Goal: Browse casually: Explore the website without a specific task or goal

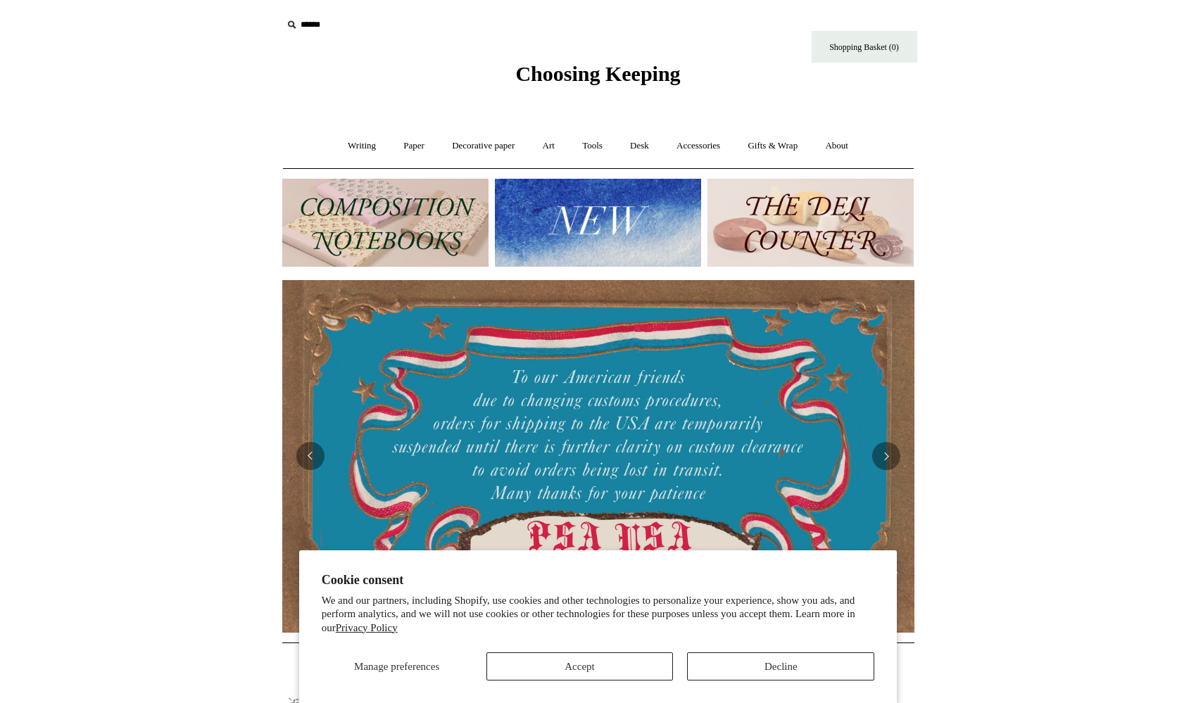
click at [574, 672] on button "Accept" at bounding box center [579, 667] width 187 height 28
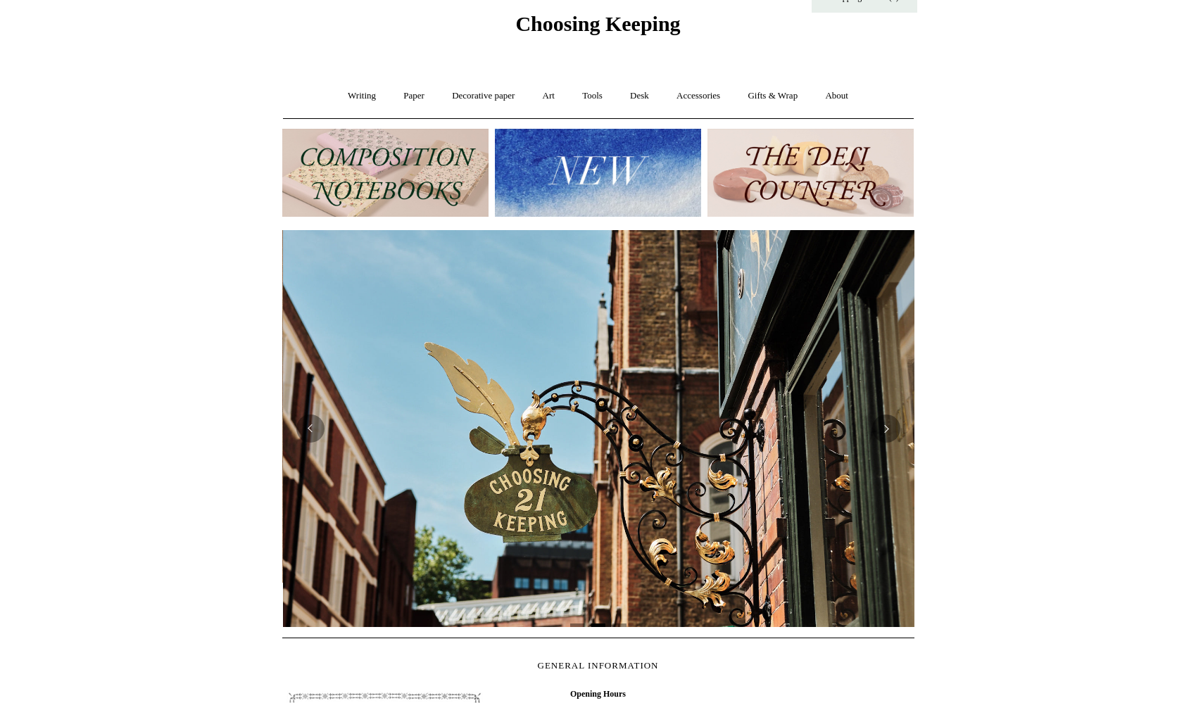
scroll to position [0, 632]
click at [351, 95] on link "Writing +" at bounding box center [362, 95] width 54 height 37
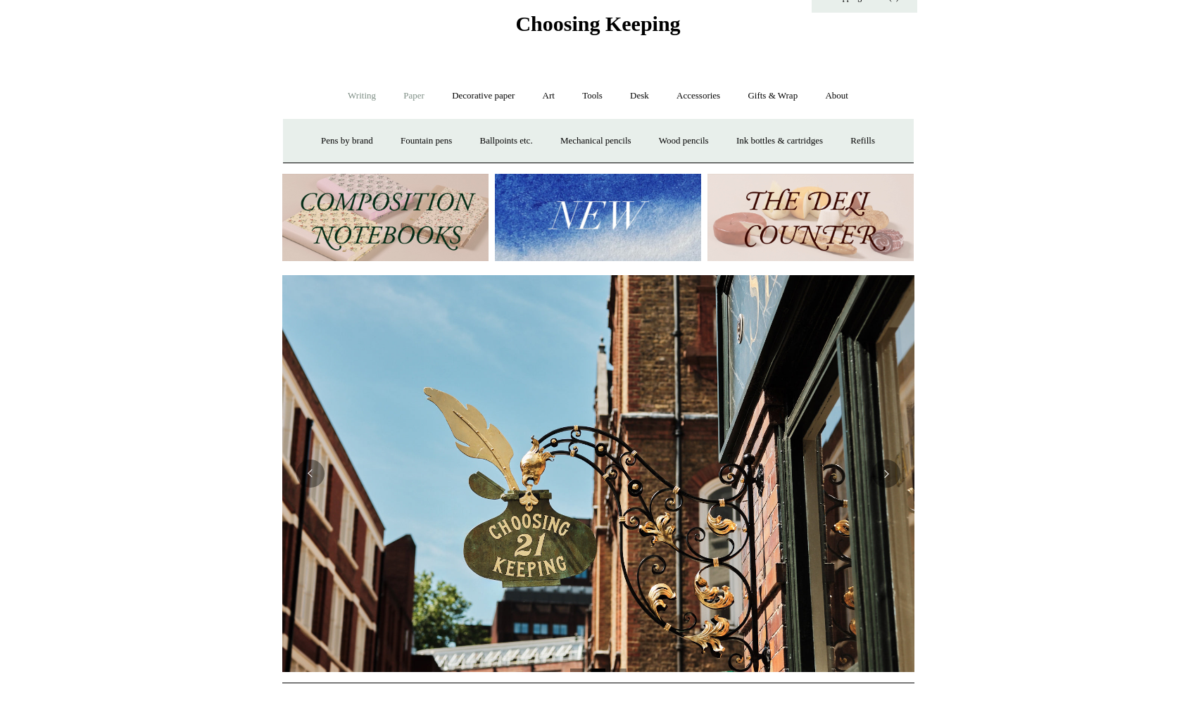
click at [405, 87] on link "Paper +" at bounding box center [414, 95] width 46 height 37
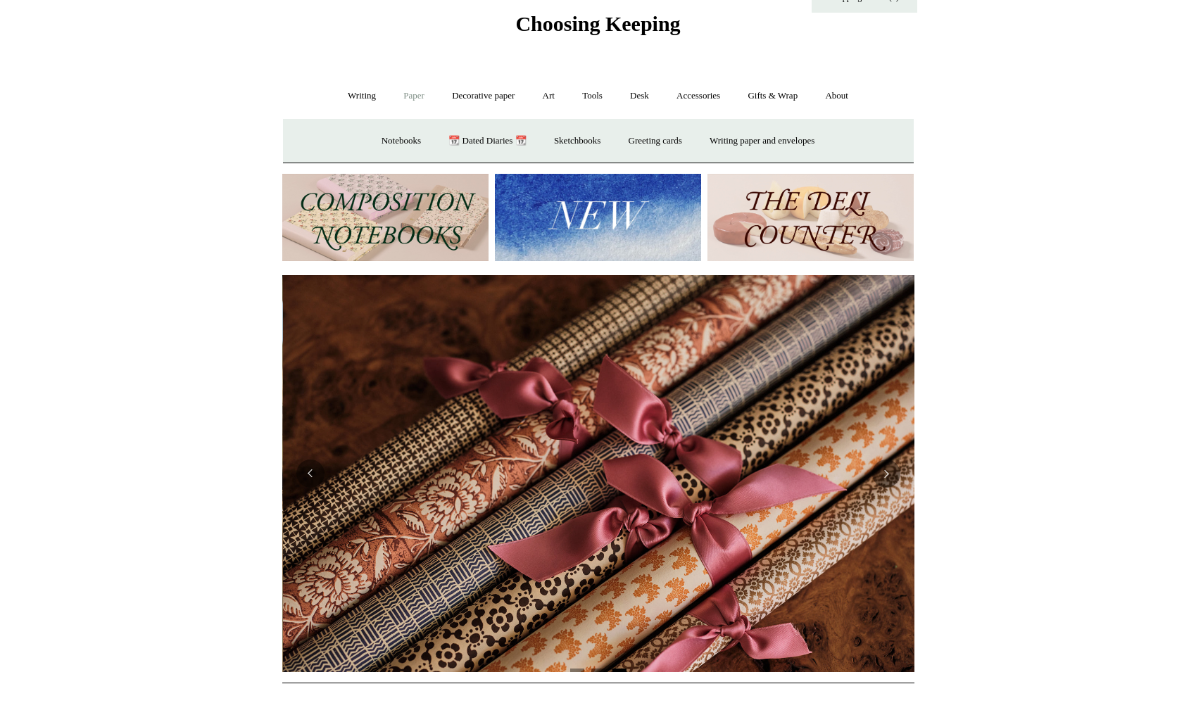
scroll to position [0, 1264]
click at [402, 143] on link "Notebooks +" at bounding box center [401, 141] width 65 height 37
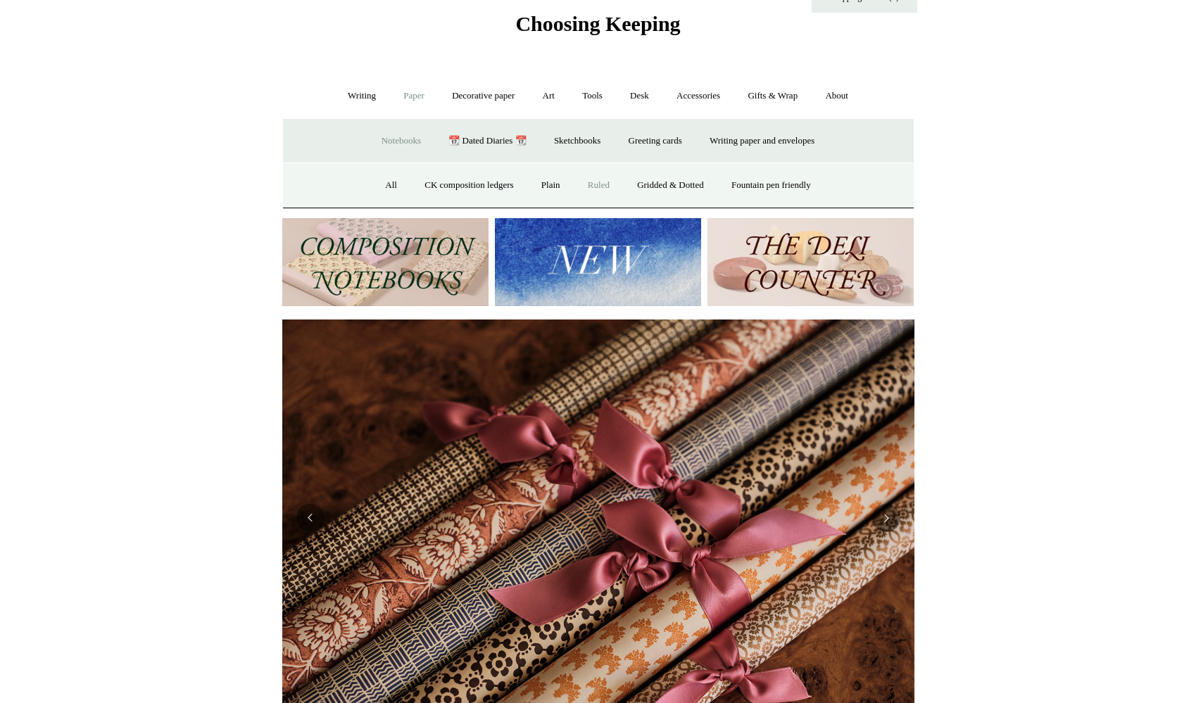
click at [595, 186] on link "Ruled" at bounding box center [598, 185] width 47 height 37
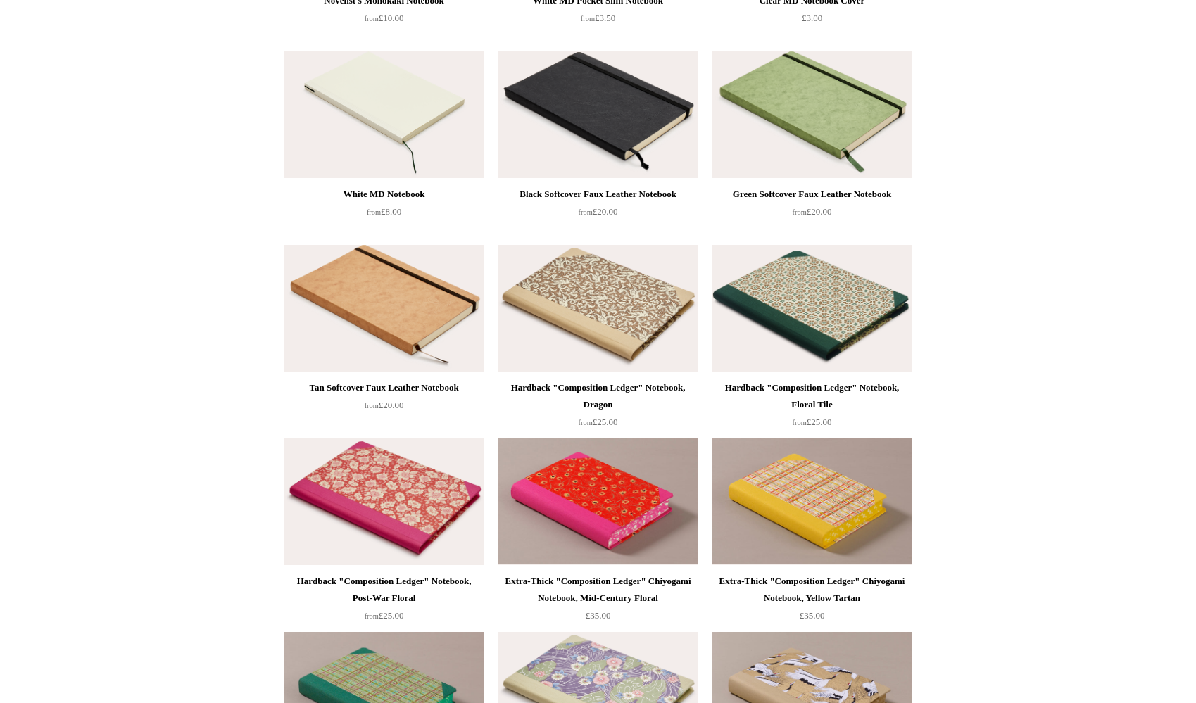
scroll to position [905, 0]
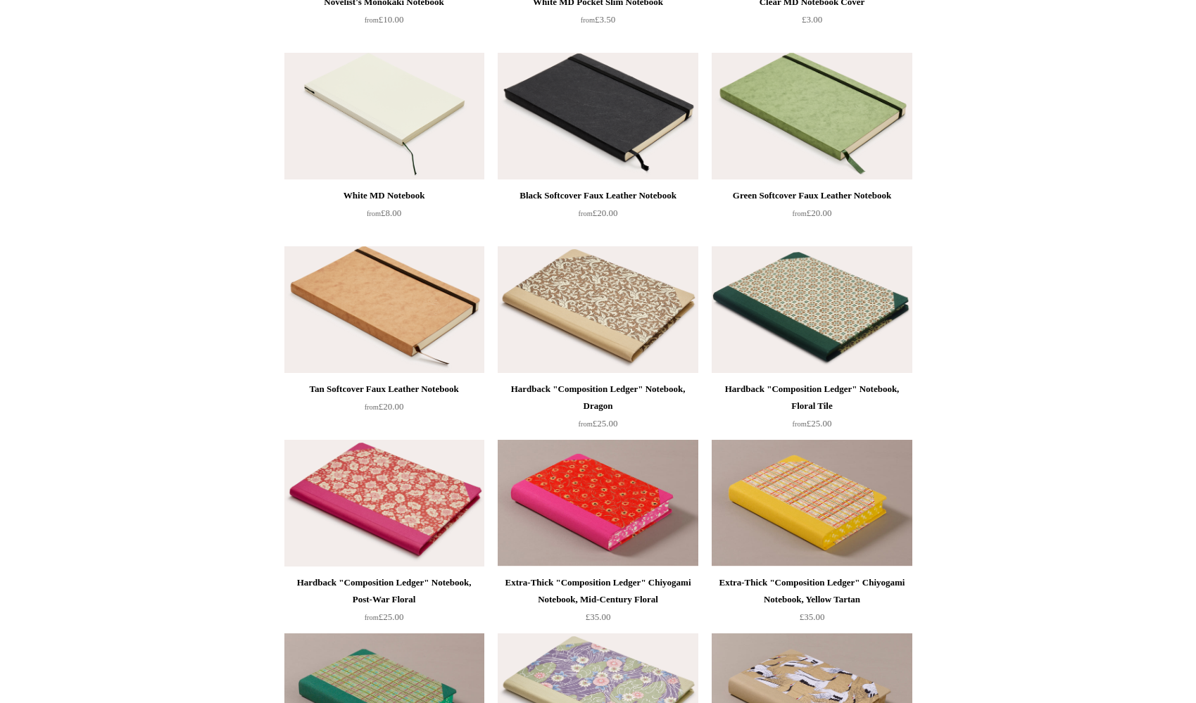
click at [594, 301] on img at bounding box center [598, 309] width 200 height 127
click at [570, 160] on img at bounding box center [598, 116] width 200 height 127
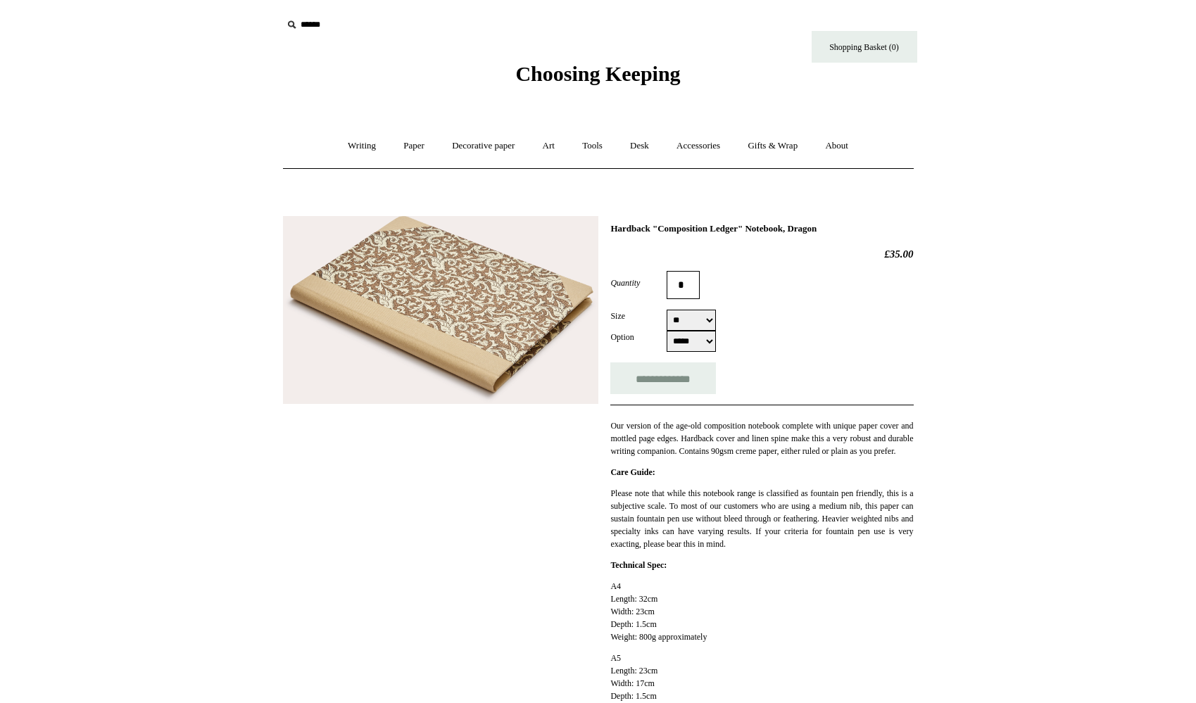
select select "**"
select select "*****"
click at [663, 377] on input "**********" at bounding box center [663, 379] width 106 height 32
type input "**********"
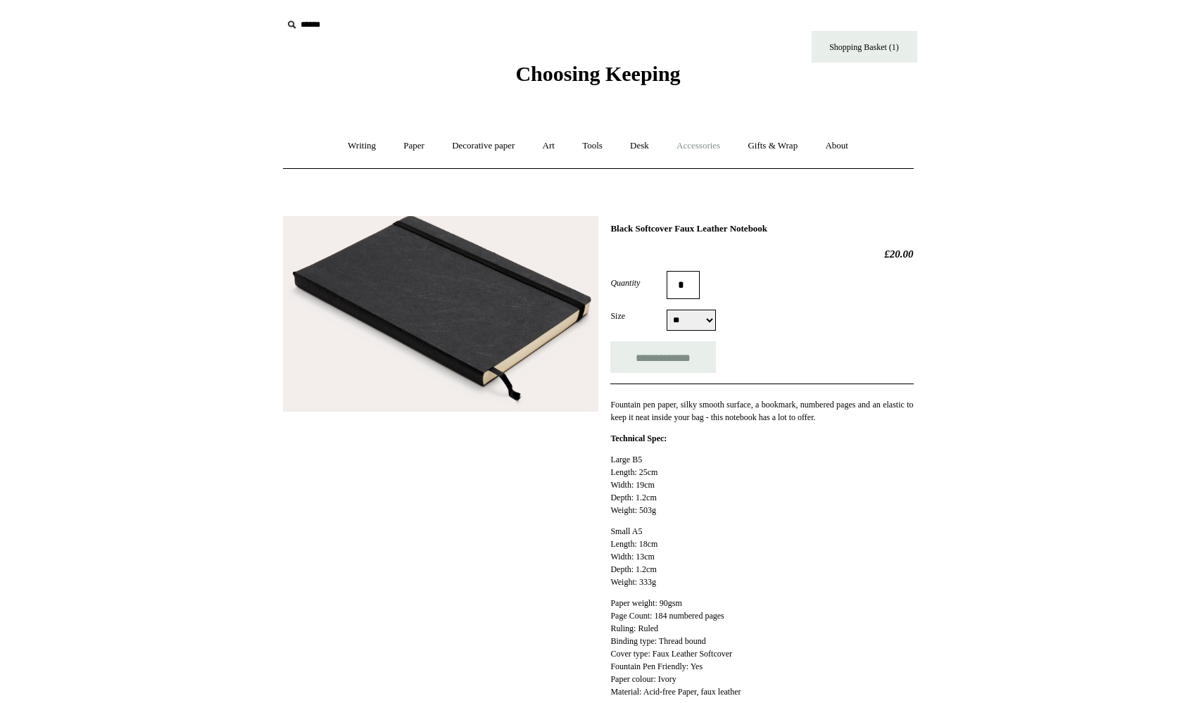
click at [722, 144] on link "Accessories +" at bounding box center [698, 145] width 69 height 37
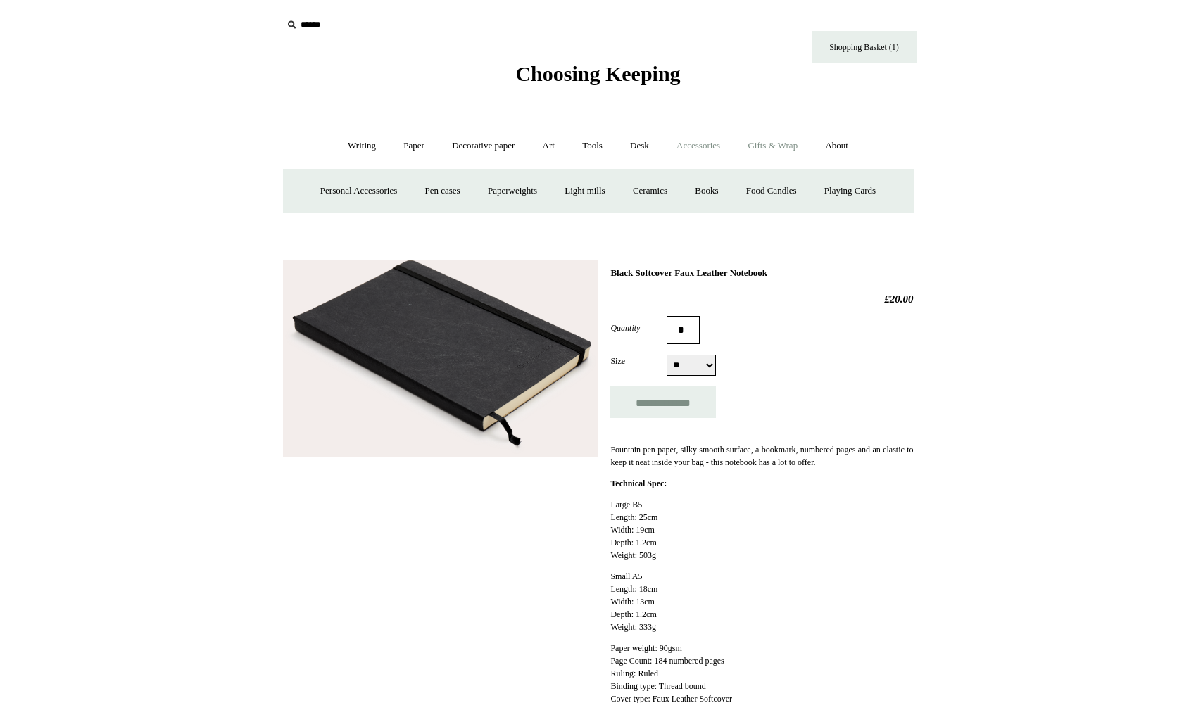
click at [785, 143] on link "Gifts & Wrap +" at bounding box center [772, 145] width 75 height 37
click at [756, 189] on link "Stickers" at bounding box center [744, 190] width 55 height 37
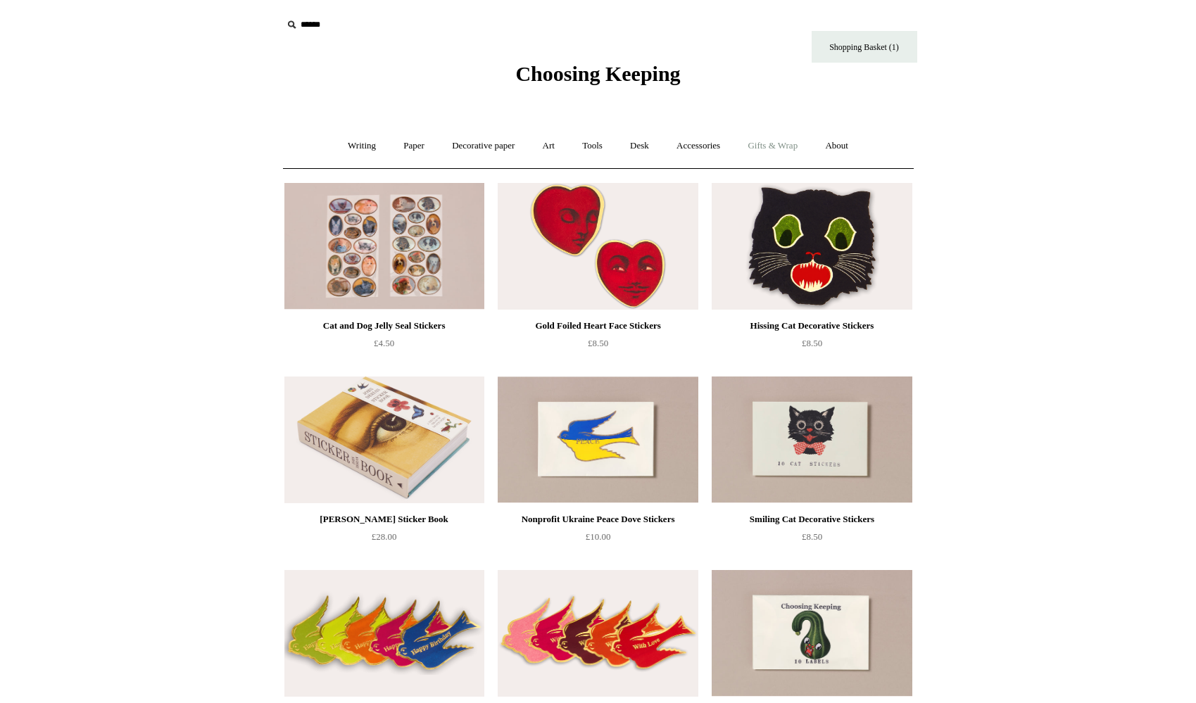
click at [781, 142] on link "Gifts & Wrap +" at bounding box center [772, 145] width 75 height 37
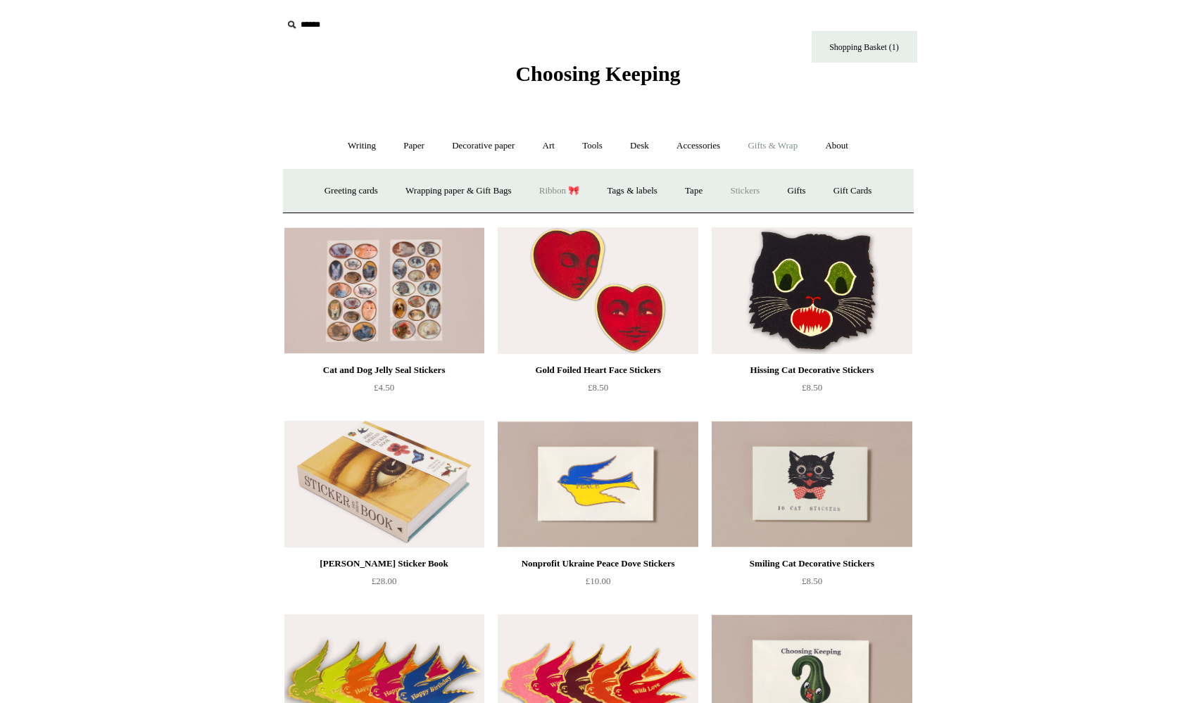
click at [554, 189] on link "Ribbon 🎀" at bounding box center [560, 190] width 66 height 37
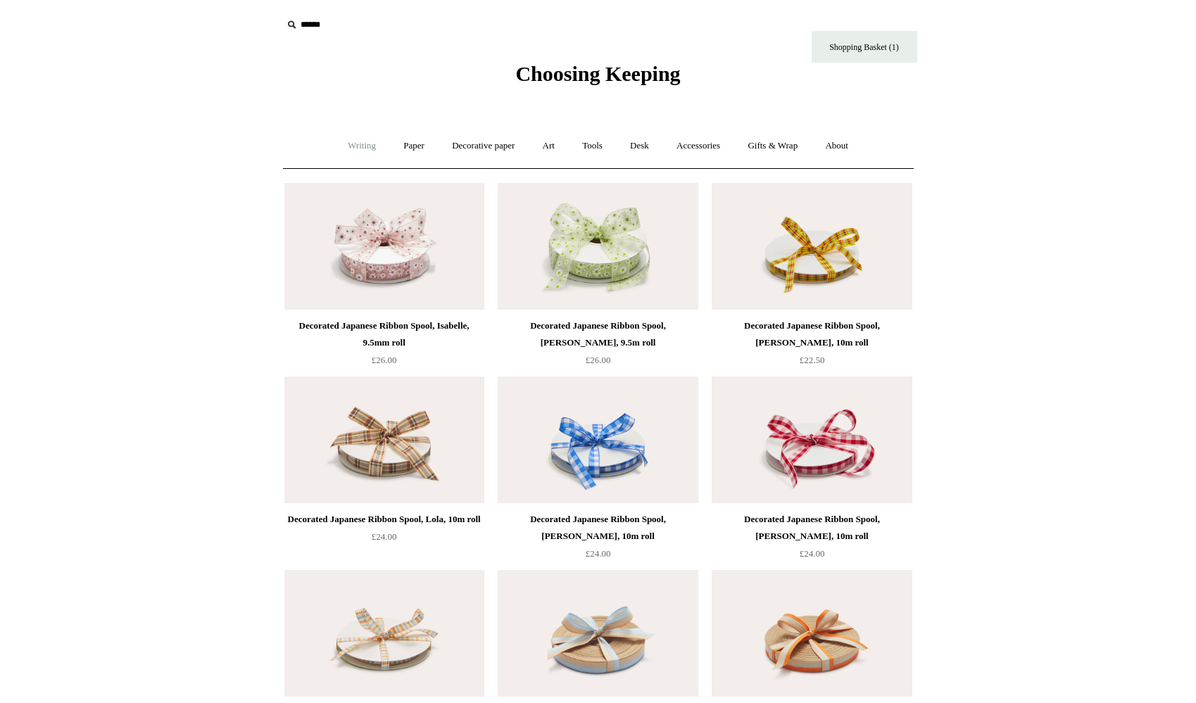
click at [354, 148] on link "Writing +" at bounding box center [362, 145] width 54 height 37
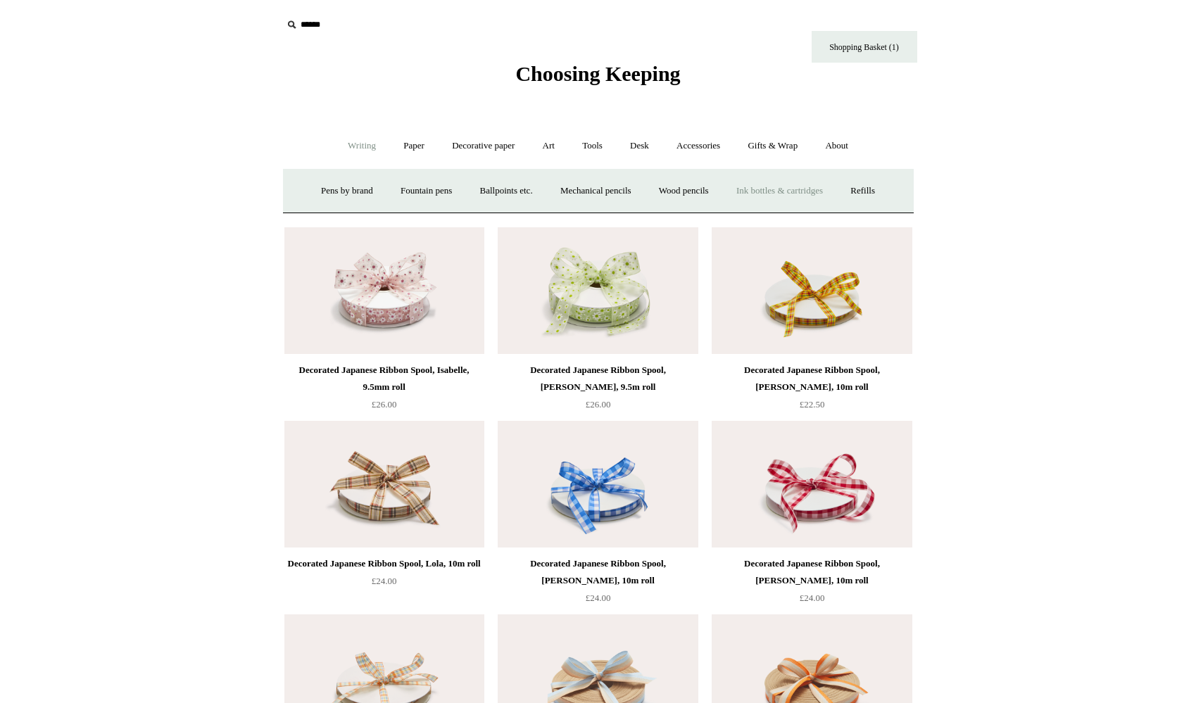
click at [779, 195] on link "Ink bottles & cartridges +" at bounding box center [780, 190] width 112 height 37
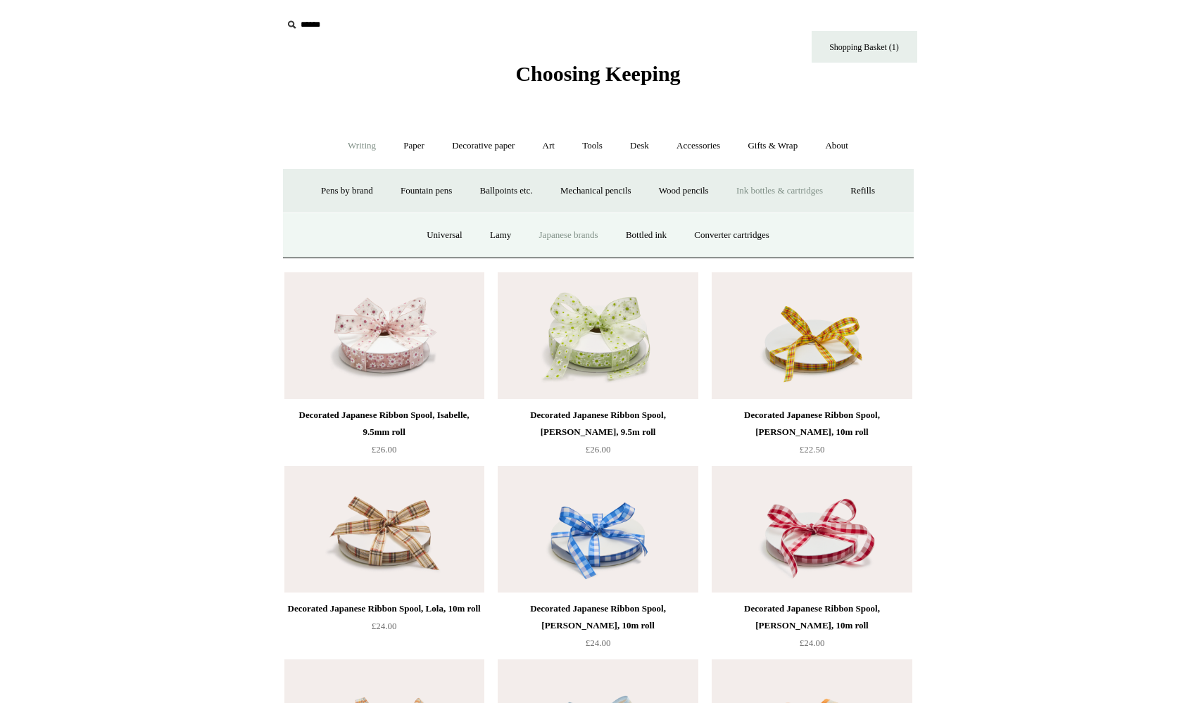
click at [550, 232] on link "Japanese brands" at bounding box center [569, 235] width 84 height 37
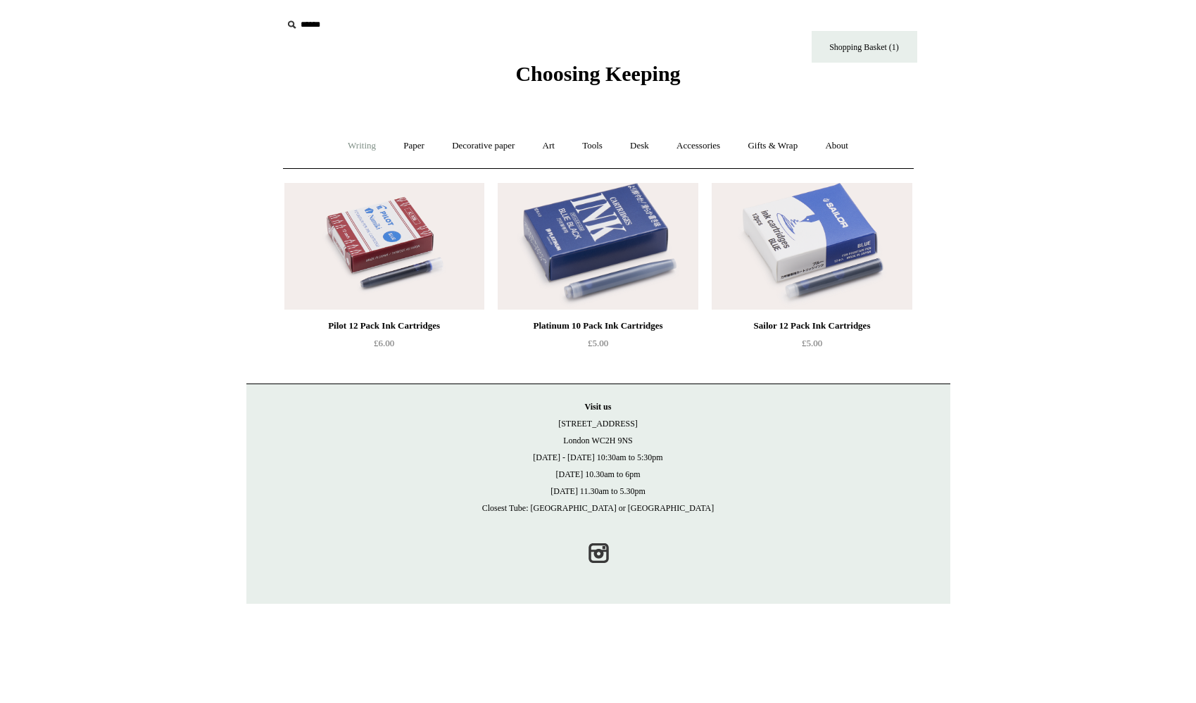
click at [361, 146] on link "Writing +" at bounding box center [362, 145] width 54 height 37
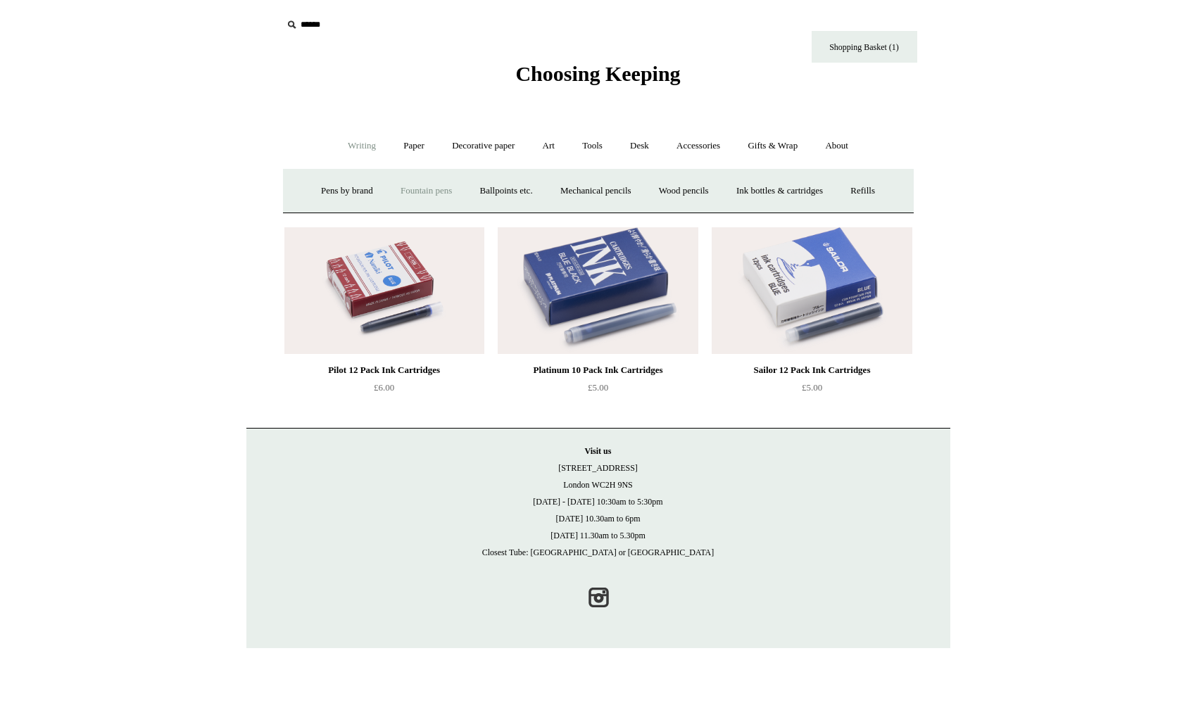
click at [407, 190] on link "Fountain pens +" at bounding box center [426, 190] width 77 height 37
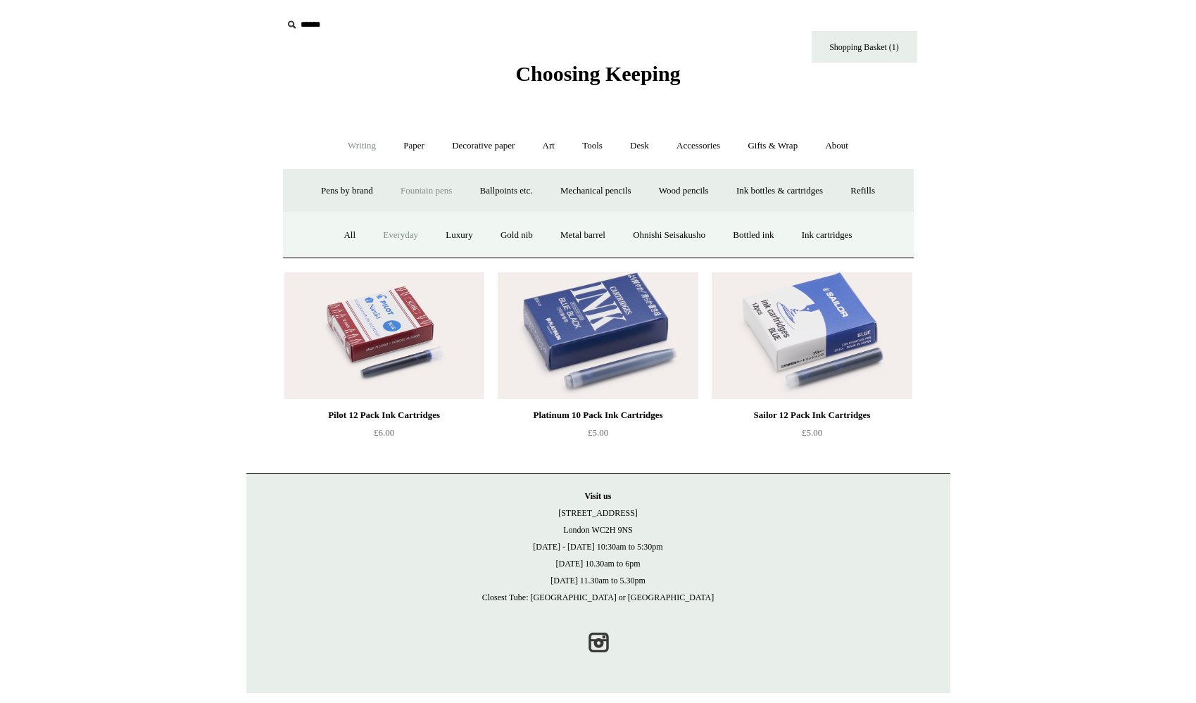
click at [380, 231] on link "Everyday" at bounding box center [400, 235] width 61 height 37
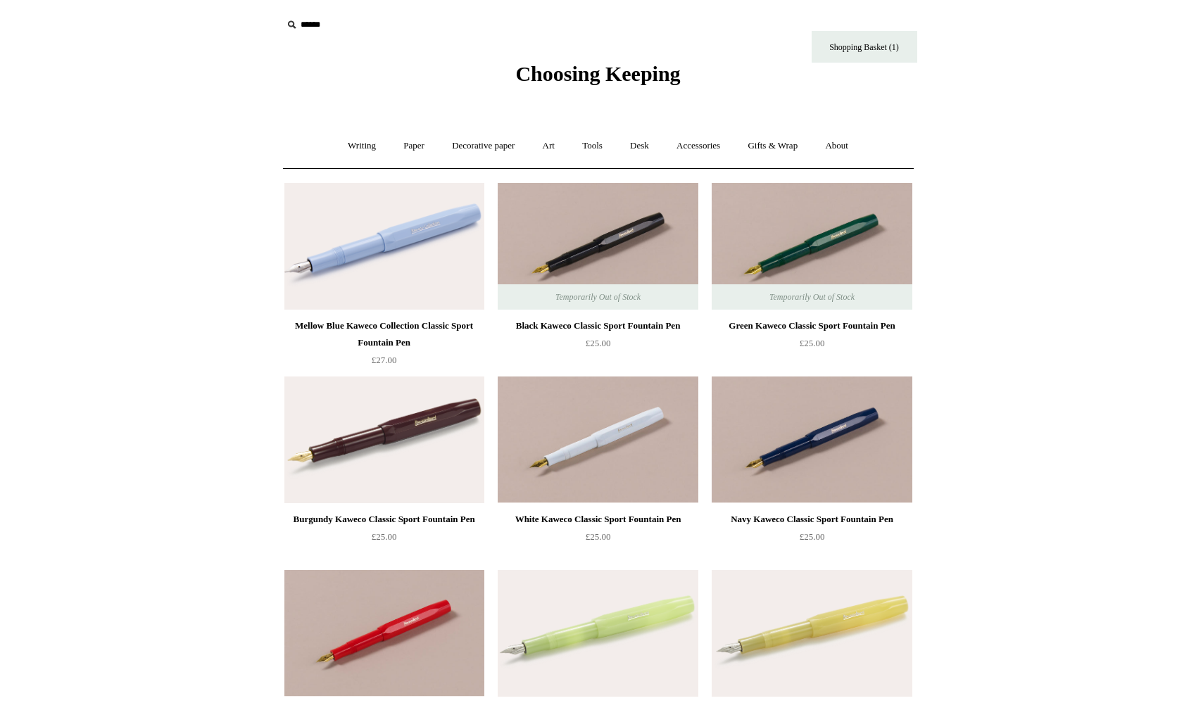
click at [699, 40] on div "Choosing Keeping" at bounding box center [598, 43] width 704 height 87
